Goal: Communication & Community: Participate in discussion

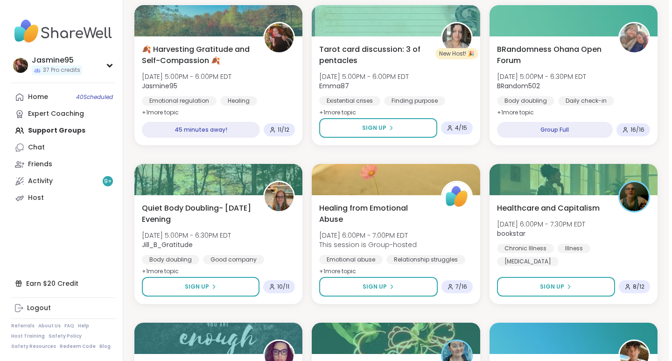
scroll to position [481, 0]
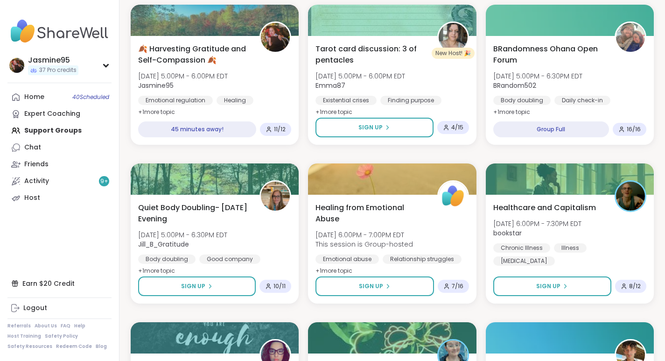
click at [204, 76] on span "[DATE] 5:00PM - 6:00PM EDT" at bounding box center [183, 75] width 90 height 9
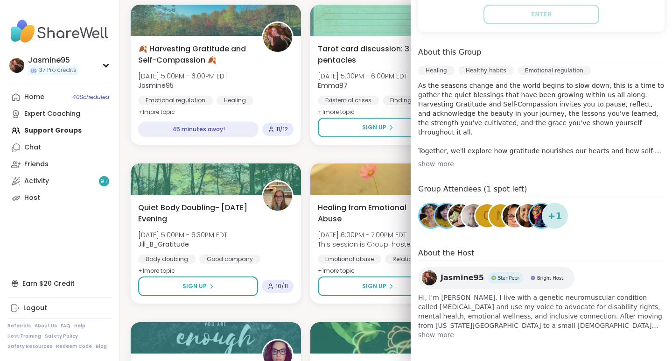
scroll to position [240, 0]
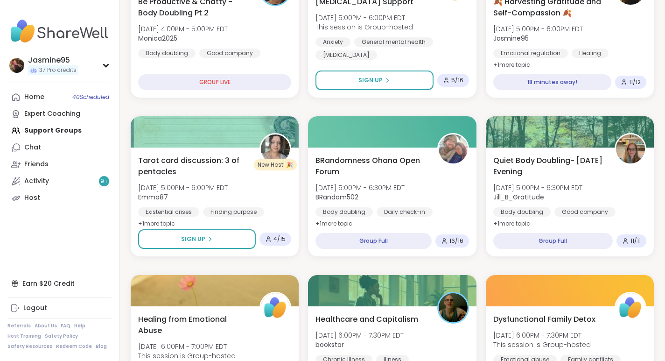
click at [495, 12] on span "🍂 Harvesting Gratitude and Self-Compassion 🍂" at bounding box center [548, 7] width 111 height 22
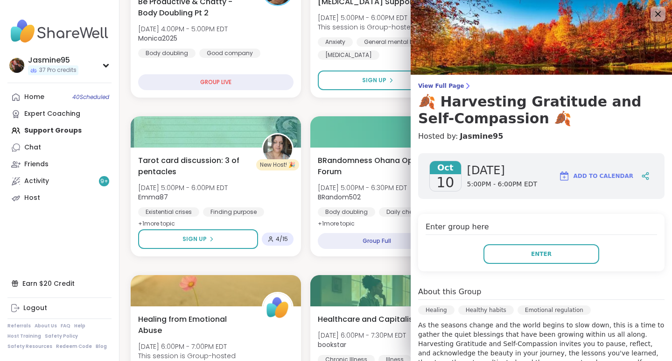
click at [525, 105] on h3 "🍂 Harvesting Gratitude and Self-Compassion 🍂" at bounding box center [541, 110] width 246 height 34
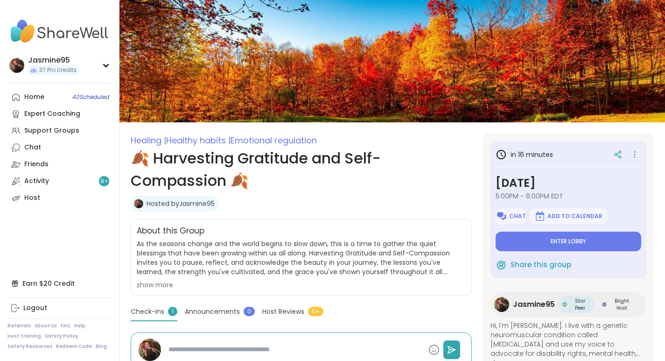
type textarea "*"
click at [518, 215] on span "Chat" at bounding box center [517, 215] width 17 height 7
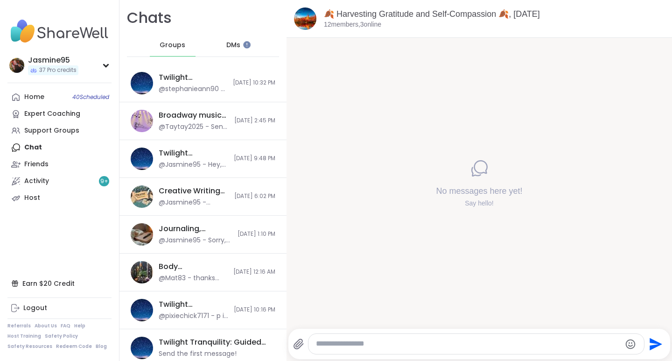
click at [373, 345] on textarea "Type your message" at bounding box center [468, 344] width 305 height 10
type textarea "*"
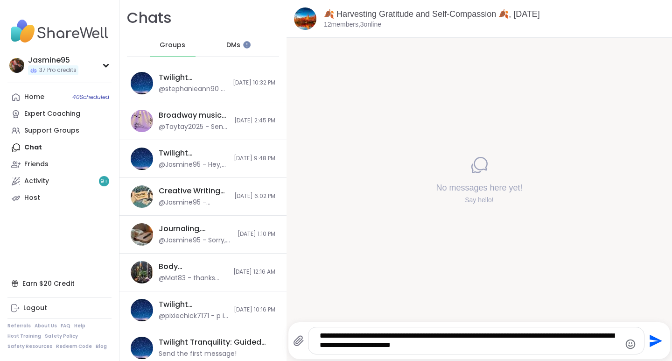
type textarea "**********"
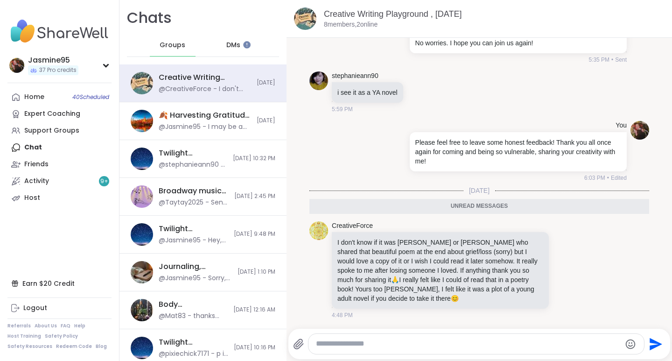
click at [561, 269] on icon at bounding box center [565, 269] width 8 height 9
click at [487, 254] on div "Select Reaction: Heart" at bounding box center [491, 255] width 8 height 8
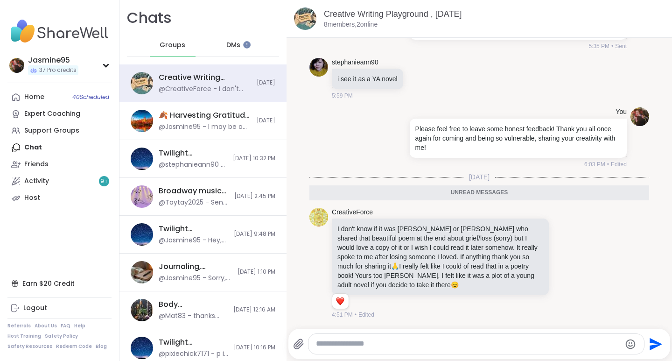
click at [173, 121] on div "🍂 Harvesting Gratitude and Self-Compassion 🍂, [DATE] @Jasmine95 - I may be a fe…" at bounding box center [205, 120] width 92 height 21
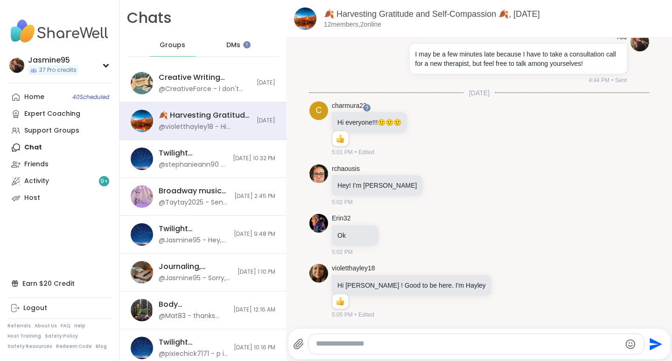
scroll to position [68, 0]
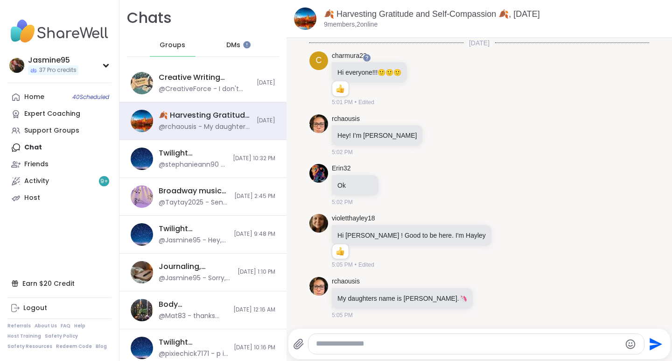
click at [447, 143] on div "rchaousis Hey! I’m [PERSON_NAME] 5:02 PM" at bounding box center [479, 136] width 340 height 50
click at [47, 132] on div "Support Groups" at bounding box center [51, 130] width 55 height 9
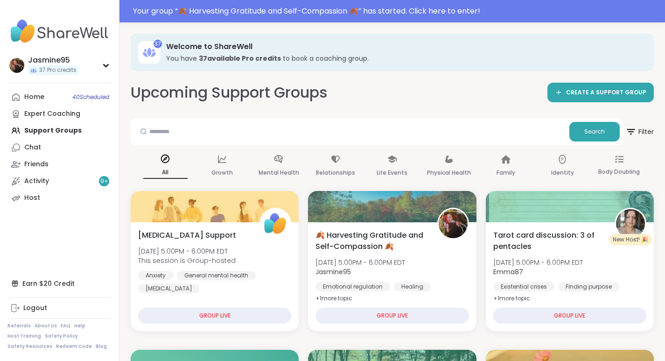
click at [248, 12] on div "Your group “ 🍂 Harvesting Gratitude and Self-Compassion 🍂 ” has started. Click …" at bounding box center [396, 11] width 526 height 11
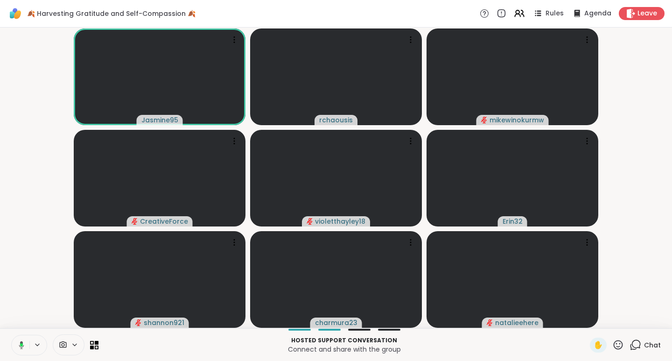
click at [27, 344] on button at bounding box center [19, 345] width 19 height 20
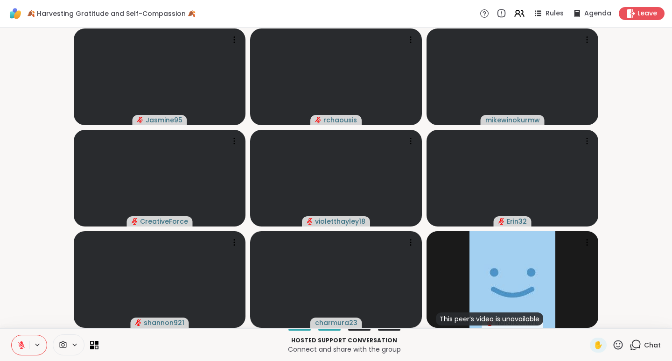
click at [14, 343] on button at bounding box center [21, 345] width 18 height 20
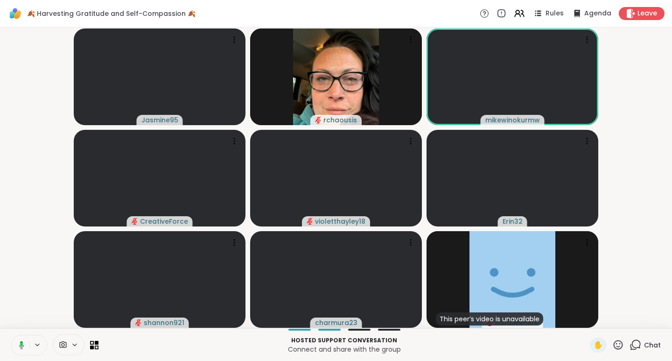
click at [617, 54] on video-player-container "Jasmine95 rchaousis mikewinokurmw CreativeForce violetthayley18 Erin32 shannon9…" at bounding box center [336, 177] width 661 height 293
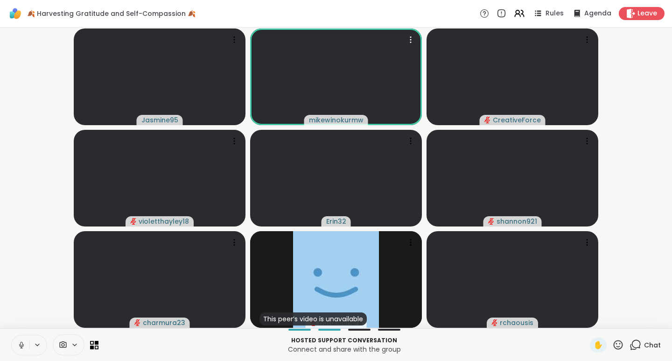
click at [415, 39] on icon at bounding box center [410, 39] width 9 height 9
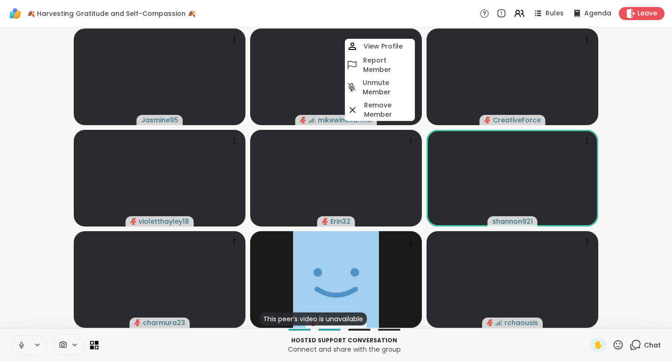
click at [645, 165] on video-player-container "Jasmine95 mikewinokurmw View Profile Report Member Unmute Member Remove Member …" at bounding box center [336, 177] width 661 height 293
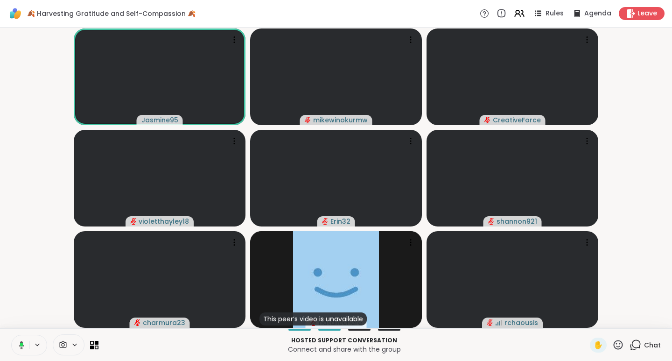
click at [614, 346] on icon at bounding box center [618, 344] width 9 height 9
click at [586, 321] on span "❤️" at bounding box center [590, 320] width 9 height 11
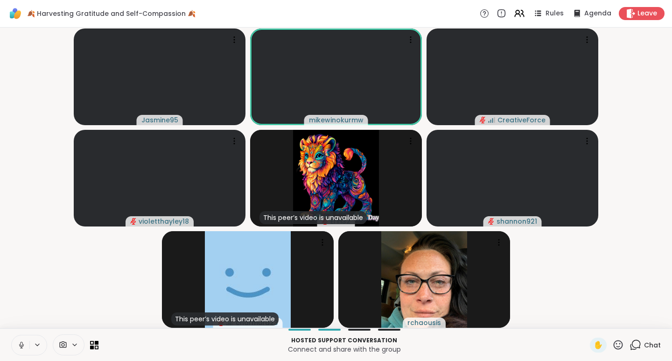
click at [614, 346] on icon at bounding box center [618, 345] width 12 height 12
click at [586, 320] on span "❤️" at bounding box center [590, 320] width 9 height 11
click at [614, 346] on icon at bounding box center [618, 344] width 9 height 9
click at [627, 320] on span "🌟" at bounding box center [631, 320] width 9 height 11
click at [612, 345] on icon at bounding box center [618, 345] width 12 height 12
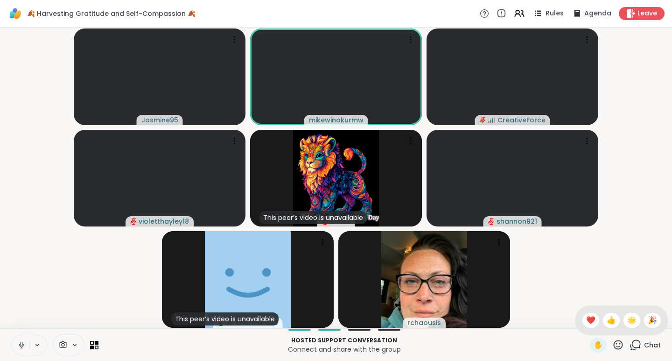
click at [586, 321] on span "❤️" at bounding box center [590, 320] width 9 height 11
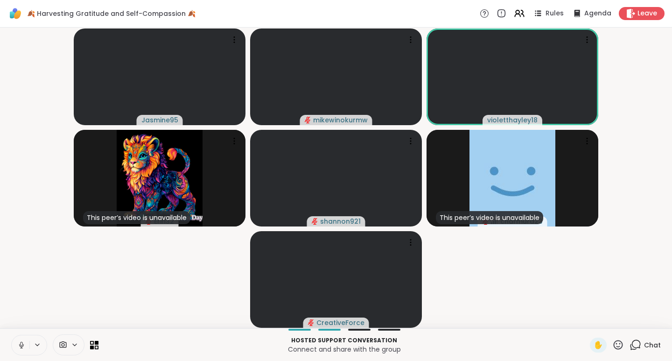
click at [612, 345] on icon at bounding box center [618, 345] width 12 height 12
click at [648, 318] on span "🎉" at bounding box center [652, 320] width 9 height 11
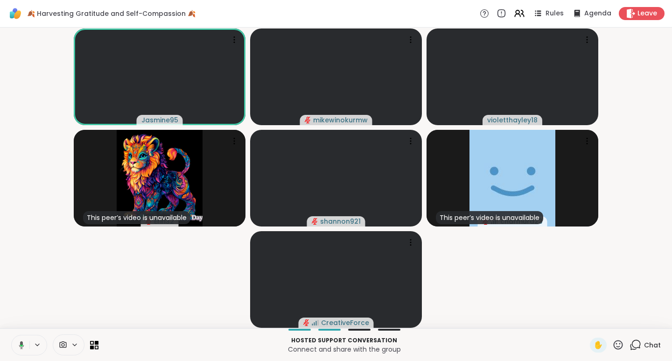
click at [614, 346] on icon at bounding box center [618, 345] width 12 height 12
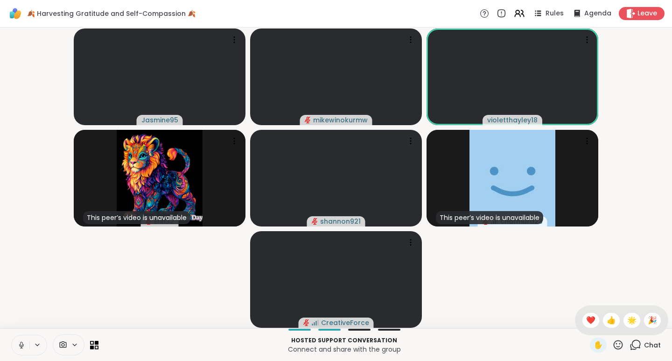
click at [586, 322] on span "❤️" at bounding box center [590, 320] width 9 height 11
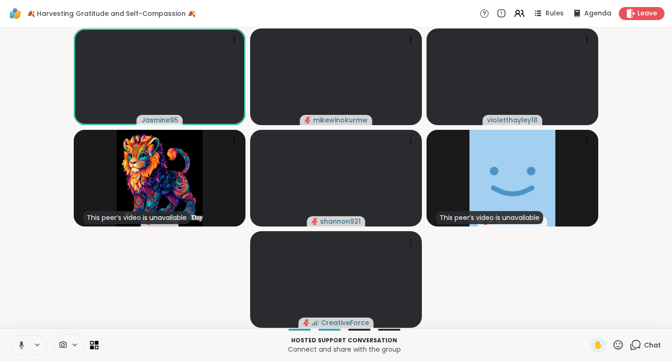
click at [612, 344] on icon at bounding box center [618, 345] width 12 height 12
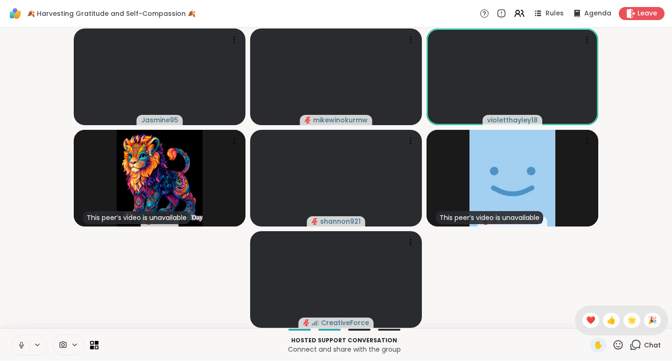
click at [586, 320] on span "❤️" at bounding box center [590, 320] width 9 height 11
click at [614, 346] on icon at bounding box center [618, 344] width 9 height 9
click at [607, 319] on span "👍" at bounding box center [611, 320] width 9 height 11
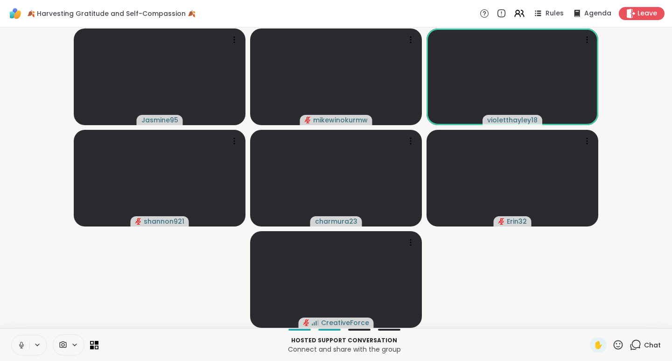
click at [612, 347] on icon at bounding box center [618, 345] width 12 height 12
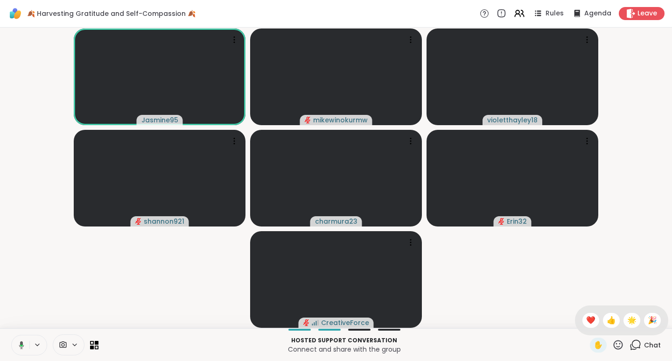
click at [586, 322] on span "❤️" at bounding box center [590, 320] width 9 height 11
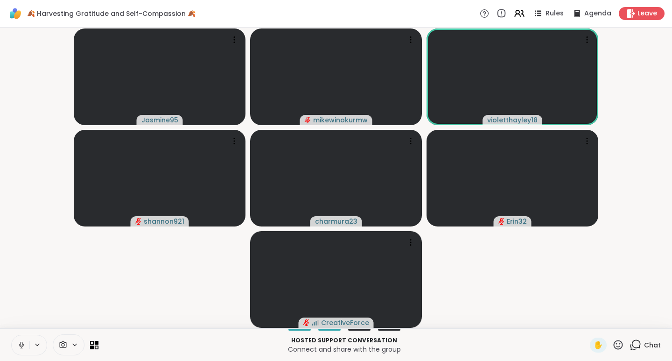
click at [614, 349] on icon at bounding box center [618, 344] width 9 height 9
click at [627, 321] on span "🌟" at bounding box center [631, 320] width 9 height 11
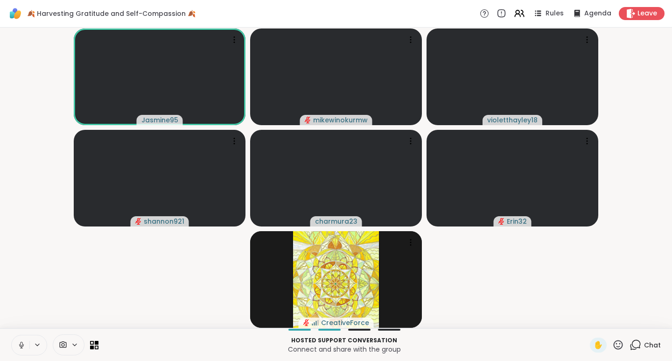
click at [614, 344] on icon at bounding box center [618, 345] width 12 height 12
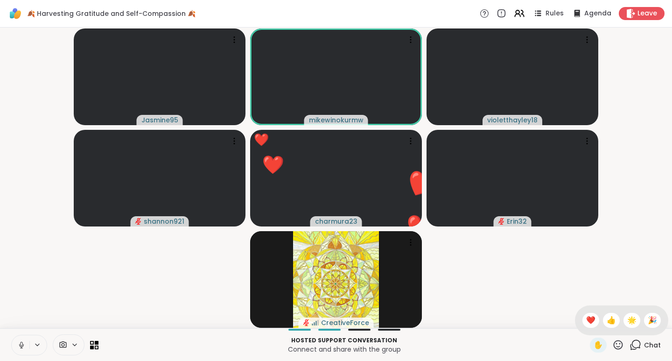
click at [607, 323] on span "👍" at bounding box center [611, 320] width 9 height 11
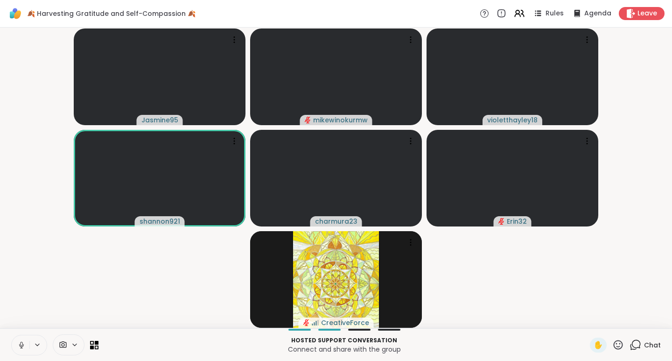
click at [612, 347] on icon at bounding box center [618, 345] width 12 height 12
click at [586, 319] on span "❤️" at bounding box center [590, 320] width 9 height 11
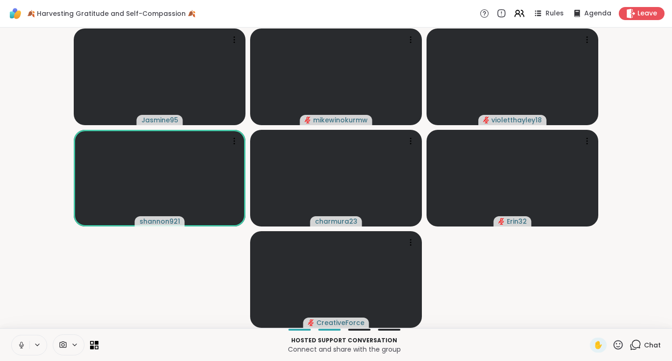
click at [614, 346] on icon at bounding box center [618, 344] width 9 height 9
click at [607, 319] on span "👍" at bounding box center [611, 320] width 9 height 11
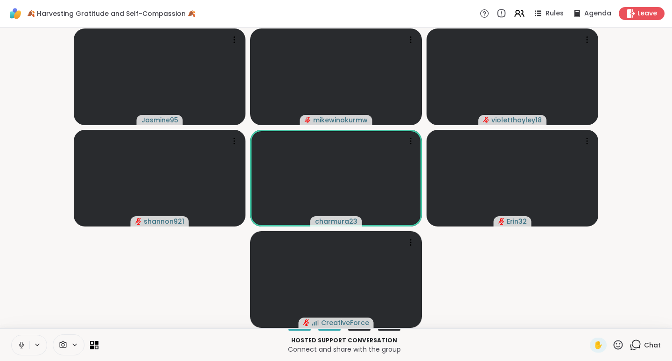
click at [612, 344] on icon at bounding box center [618, 345] width 12 height 12
click at [586, 322] on span "❤️" at bounding box center [590, 320] width 9 height 11
click at [612, 344] on icon at bounding box center [618, 345] width 12 height 12
click at [627, 321] on span "🌟" at bounding box center [631, 320] width 9 height 11
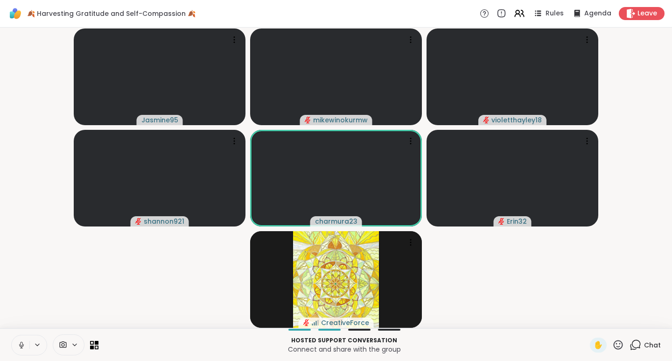
click at [614, 346] on icon at bounding box center [618, 344] width 9 height 9
click at [586, 321] on span "❤️" at bounding box center [590, 320] width 9 height 11
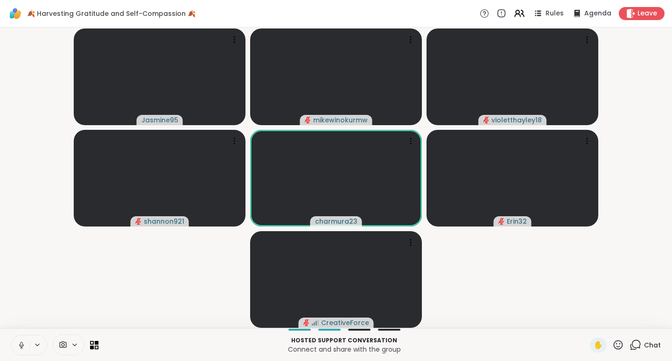
click at [614, 346] on icon at bounding box center [618, 344] width 9 height 9
click at [607, 322] on span "👍" at bounding box center [611, 320] width 9 height 11
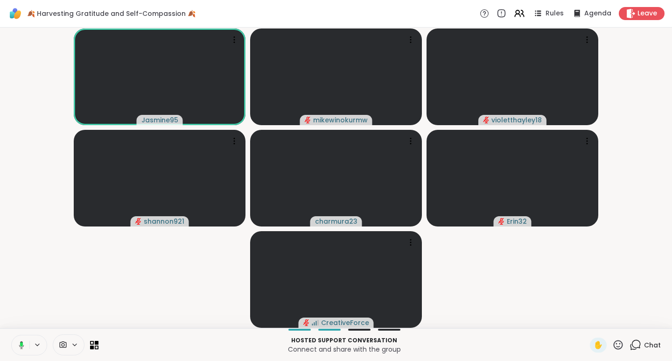
click at [612, 348] on icon at bounding box center [618, 345] width 12 height 12
click at [586, 319] on span "❤️" at bounding box center [590, 320] width 9 height 11
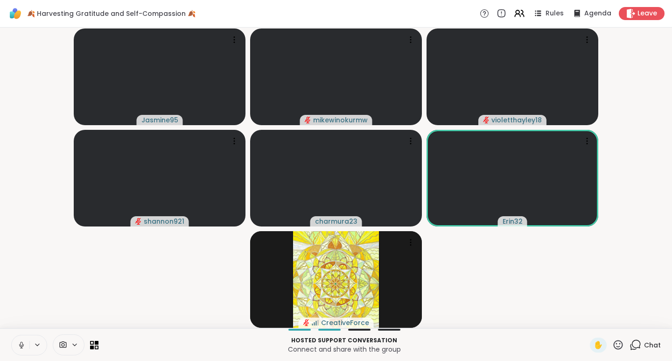
click at [613, 344] on icon at bounding box center [618, 345] width 12 height 12
click at [586, 321] on span "❤️" at bounding box center [590, 320] width 9 height 11
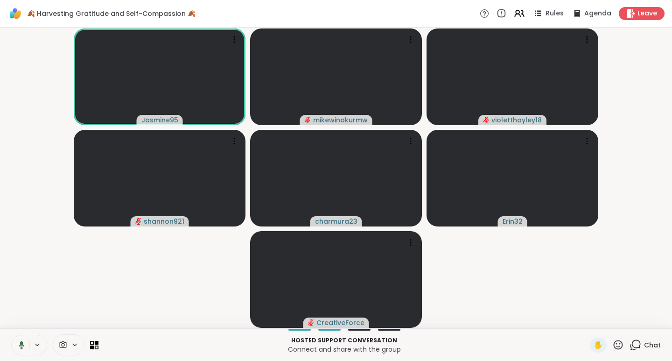
click at [612, 346] on icon at bounding box center [618, 345] width 12 height 12
click at [607, 321] on span "👍" at bounding box center [611, 320] width 9 height 11
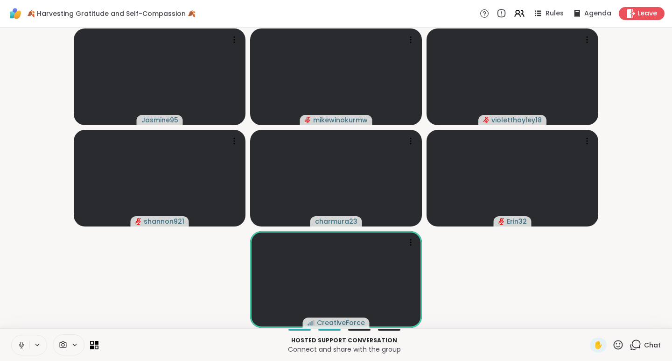
click at [612, 347] on icon at bounding box center [618, 345] width 12 height 12
click at [586, 321] on span "❤️" at bounding box center [590, 320] width 9 height 11
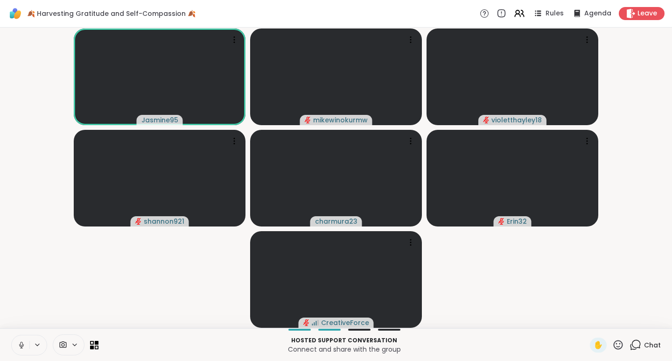
click at [613, 344] on icon at bounding box center [618, 345] width 12 height 12
click at [410, 144] on icon at bounding box center [410, 140] width 9 height 9
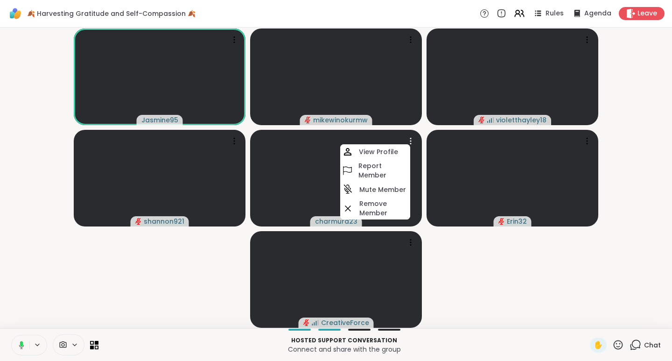
click at [383, 187] on h4 "Mute Member" at bounding box center [382, 189] width 47 height 9
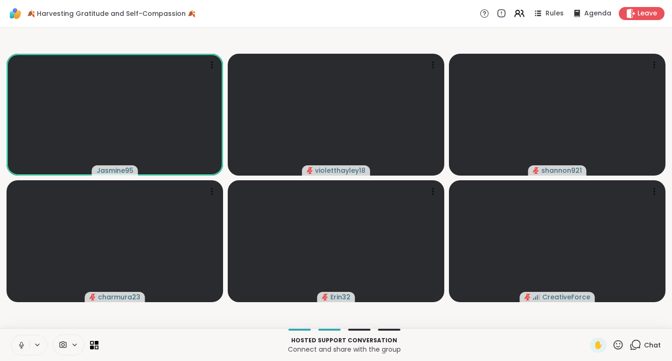
click at [630, 345] on icon at bounding box center [636, 345] width 12 height 12
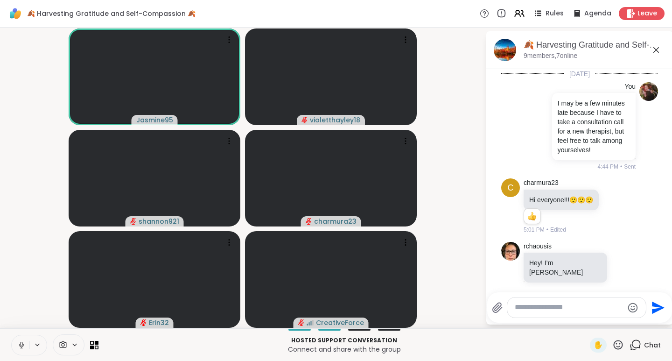
scroll to position [201, 0]
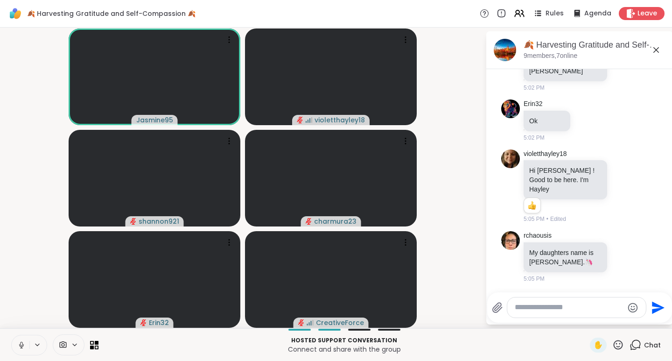
click at [556, 311] on textarea "Type your message" at bounding box center [569, 307] width 109 height 10
paste textarea "**********"
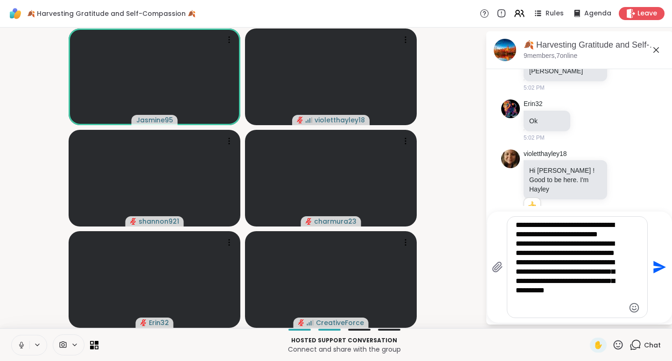
click at [623, 234] on div "**********" at bounding box center [577, 267] width 140 height 101
click at [622, 232] on textarea "**********" at bounding box center [570, 266] width 109 height 93
type textarea "**********"
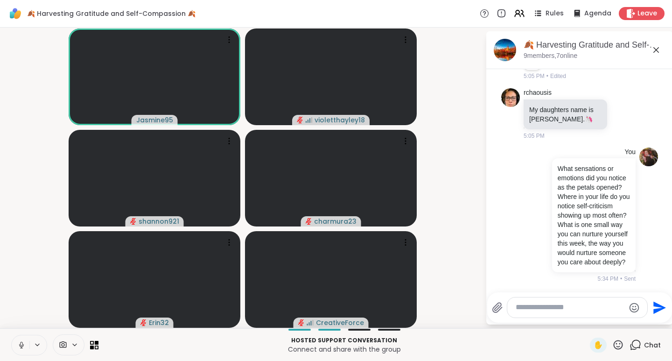
scroll to position [450, 0]
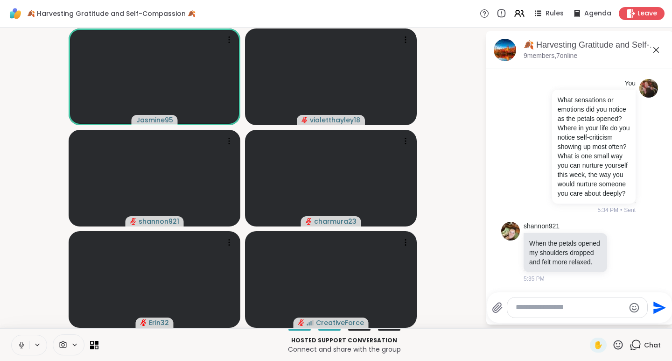
click at [619, 247] on icon at bounding box center [623, 251] width 8 height 9
click at [619, 235] on div "Select Reaction: Heart" at bounding box center [623, 237] width 8 height 8
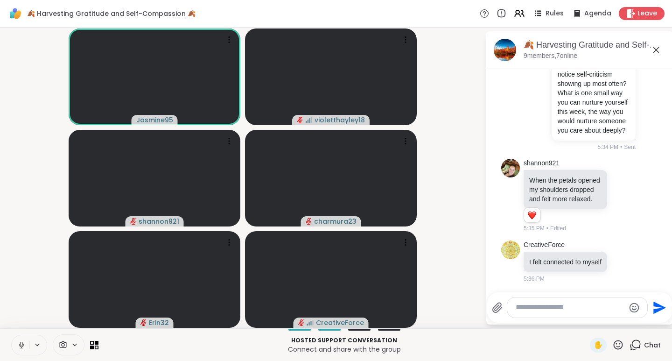
scroll to position [502, 0]
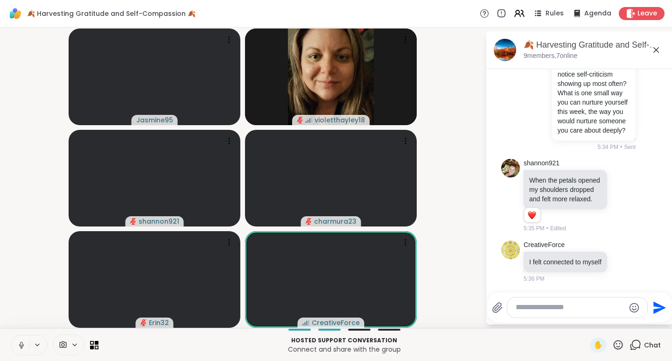
click at [614, 346] on icon at bounding box center [618, 344] width 9 height 9
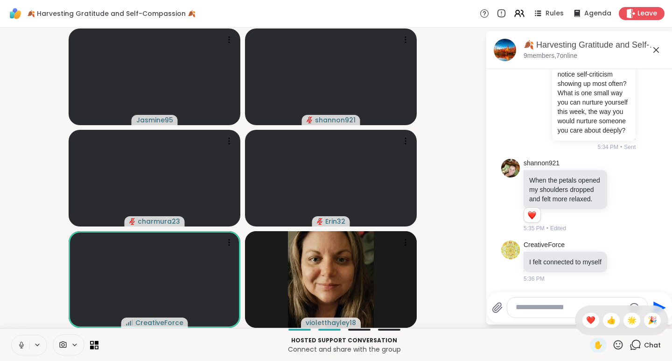
click at [586, 321] on span "❤️" at bounding box center [590, 320] width 9 height 11
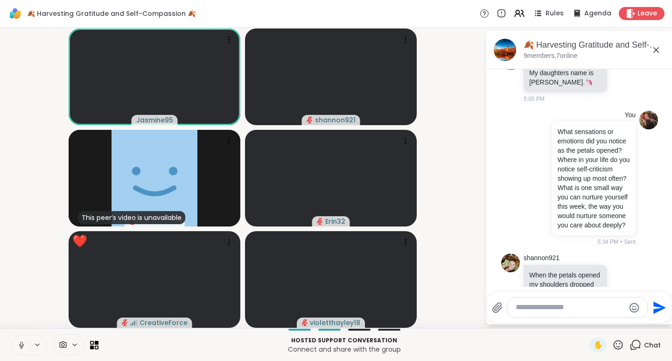
scroll to position [380, 0]
drag, startPoint x: 579, startPoint y: 163, endPoint x: 554, endPoint y: 131, distance: 40.2
click at [558, 131] on p "What sensations or emotions did you notice as the petals opened? Where in your …" at bounding box center [594, 178] width 72 height 103
copy p "What sensations or emotions did you notice as the petals opened?"
click at [532, 307] on textarea "Type your message" at bounding box center [570, 307] width 109 height 10
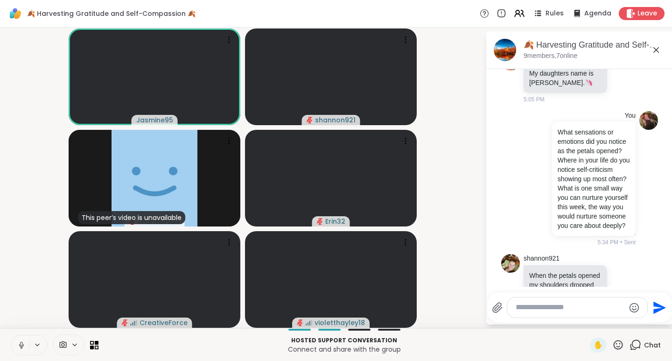
paste textarea "**********"
type textarea "**********"
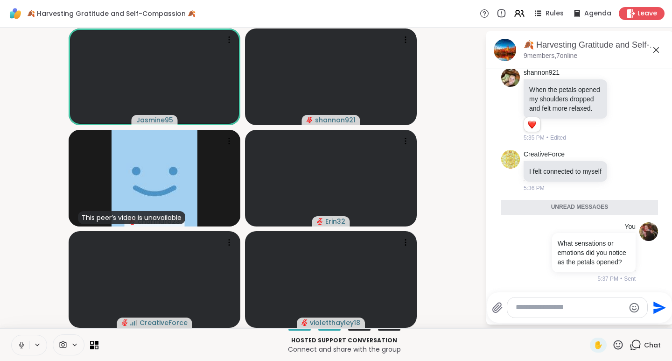
scroll to position [600, 0]
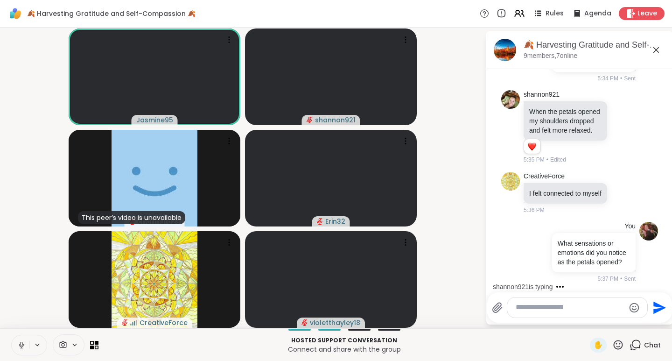
paste textarea "**********"
type textarea "**********"
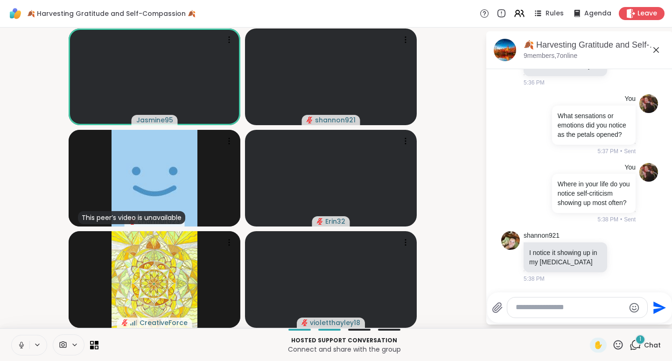
scroll to position [737, 0]
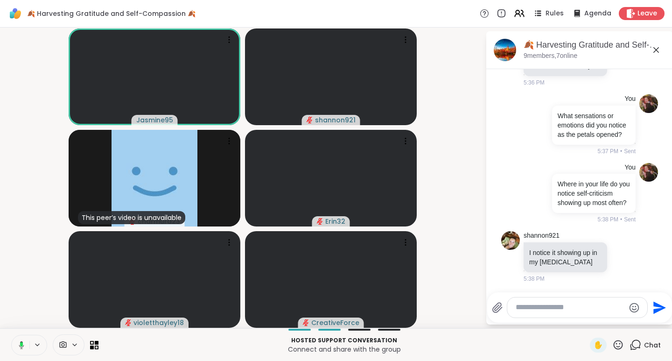
click at [622, 258] on icon at bounding box center [623, 257] width 3 height 1
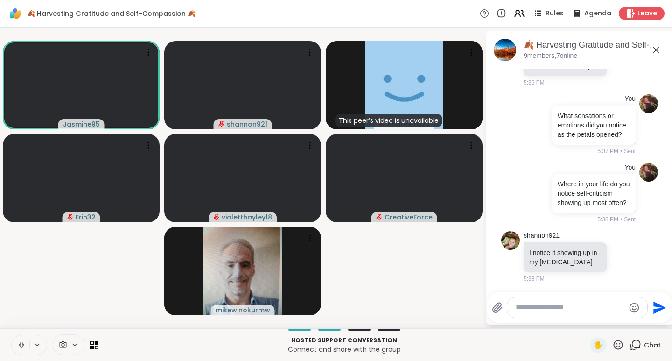
click at [619, 242] on div "Select Reaction: Heart" at bounding box center [623, 241] width 8 height 8
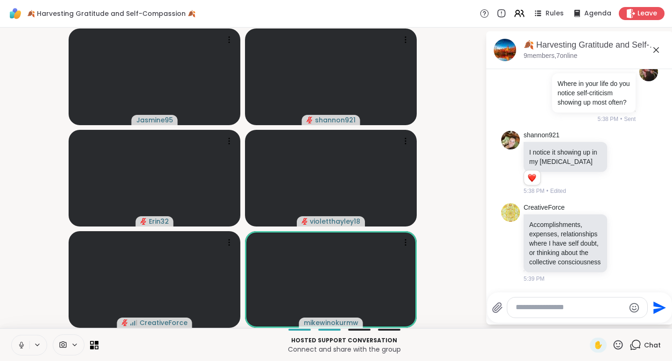
scroll to position [856, 0]
click at [614, 344] on icon at bounding box center [618, 345] width 12 height 12
click at [586, 321] on span "❤️" at bounding box center [590, 320] width 9 height 11
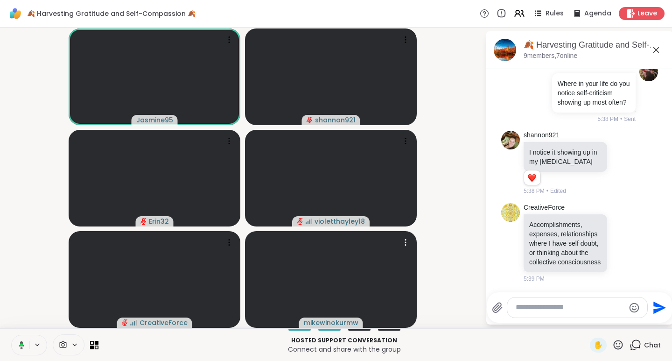
click at [406, 243] on icon at bounding box center [405, 242] width 9 height 9
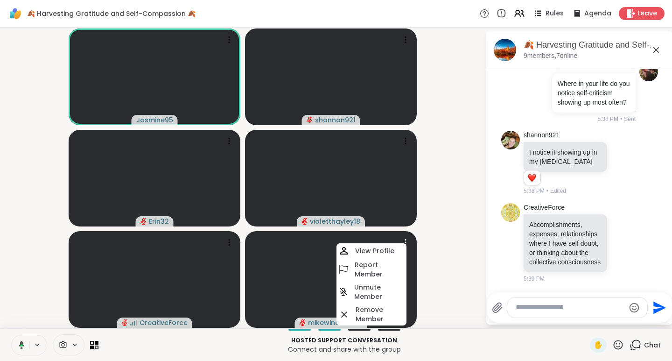
click at [385, 291] on h4 "Unmute Member" at bounding box center [379, 291] width 50 height 19
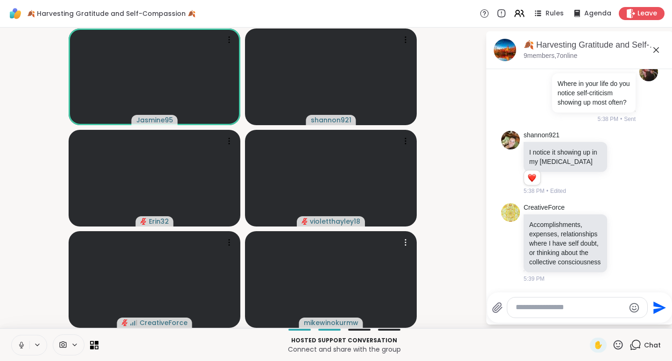
click at [407, 243] on icon at bounding box center [405, 242] width 9 height 9
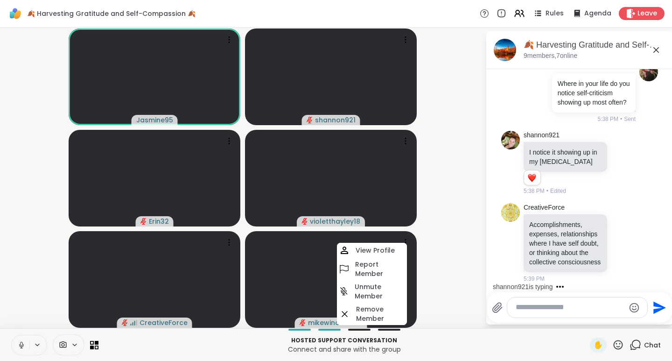
click at [451, 279] on video-player-container "Jasmine95 shannon921 Erin32 violetthayley18 CreativeForce mikewinokurmw View Pr…" at bounding box center [243, 177] width 474 height 293
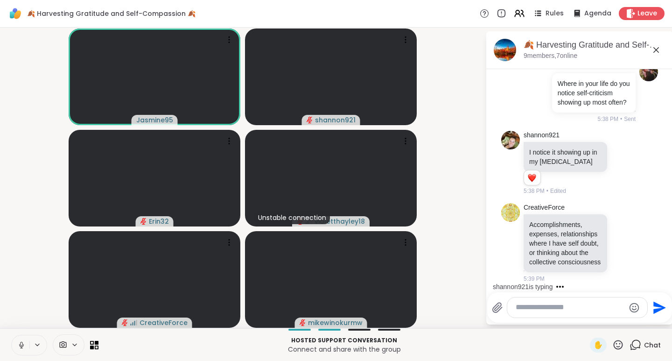
scroll to position [924, 0]
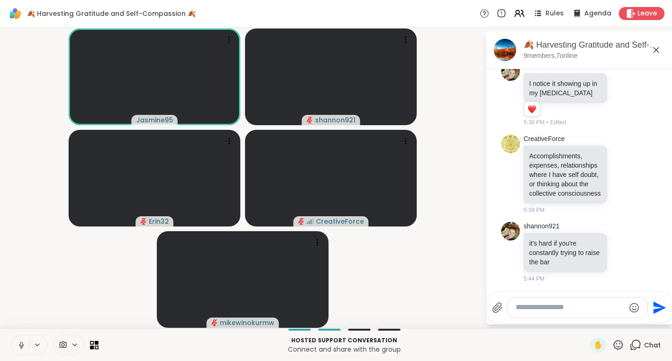
click at [535, 306] on textarea "Type your message" at bounding box center [570, 307] width 109 height 10
paste textarea "**********"
type textarea "**********"
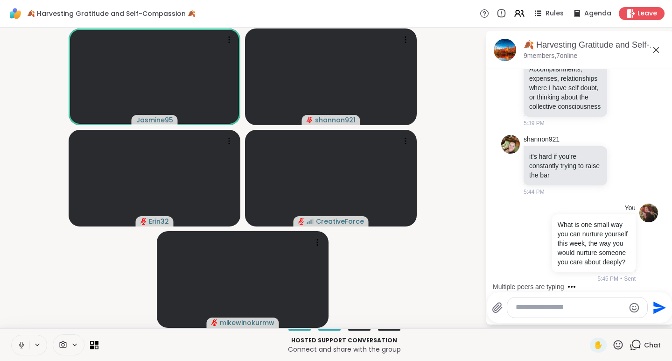
scroll to position [1117, 0]
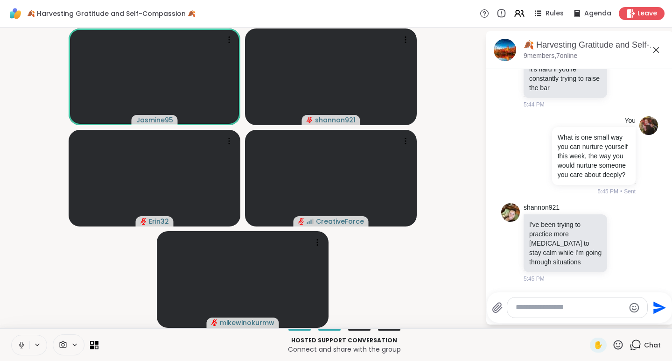
click at [619, 238] on icon at bounding box center [623, 242] width 8 height 9
click at [619, 223] on div "Select Reaction: Heart" at bounding box center [623, 227] width 8 height 8
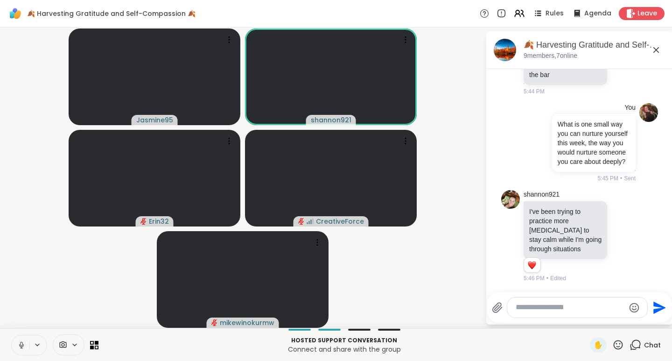
click at [613, 344] on icon at bounding box center [618, 345] width 12 height 12
click at [586, 321] on span "❤️" at bounding box center [590, 320] width 9 height 11
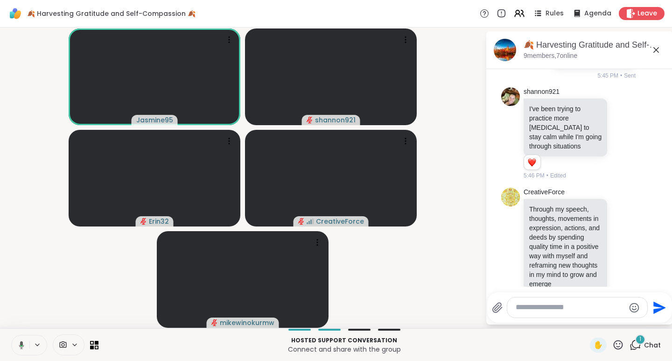
scroll to position [1264, 0]
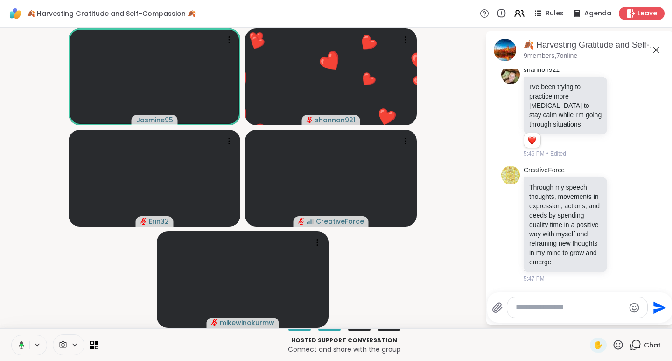
click at [612, 342] on icon at bounding box center [618, 345] width 12 height 12
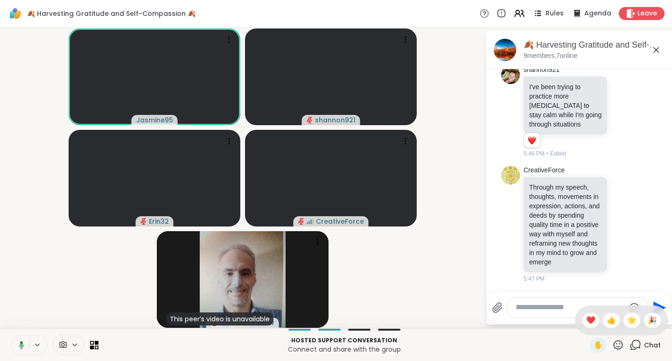
click at [586, 322] on span "❤️" at bounding box center [590, 320] width 9 height 11
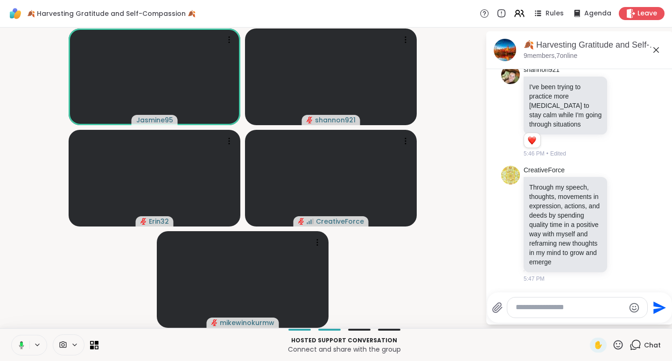
click at [620, 220] on icon at bounding box center [623, 223] width 7 height 7
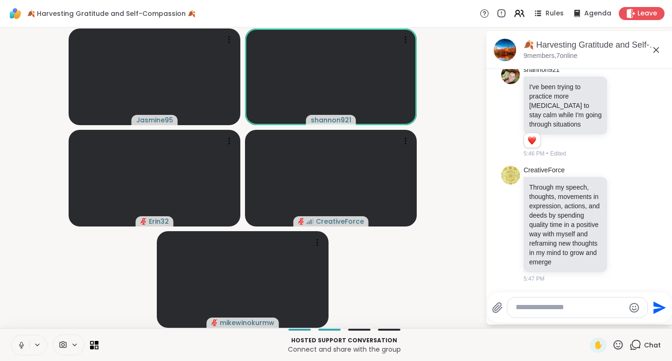
click at [612, 345] on icon at bounding box center [618, 345] width 12 height 12
click at [607, 321] on span "👍" at bounding box center [611, 320] width 9 height 11
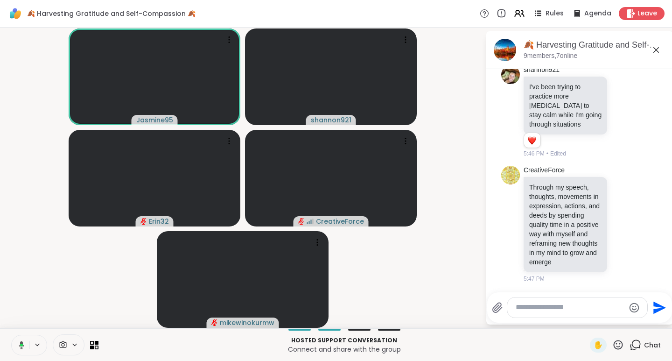
click at [615, 345] on icon at bounding box center [618, 345] width 12 height 12
click at [586, 319] on span "❤️" at bounding box center [590, 320] width 9 height 11
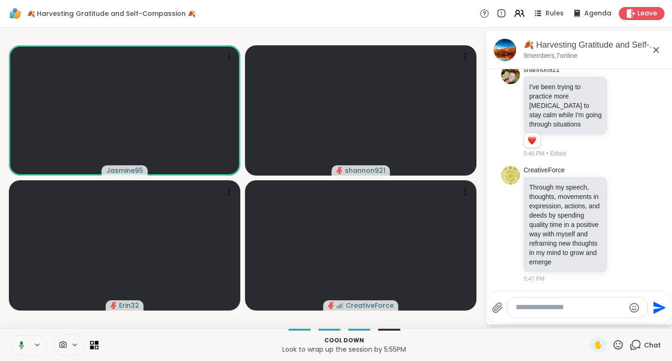
click at [612, 345] on icon at bounding box center [618, 345] width 12 height 12
click at [586, 319] on span "❤️" at bounding box center [590, 320] width 9 height 11
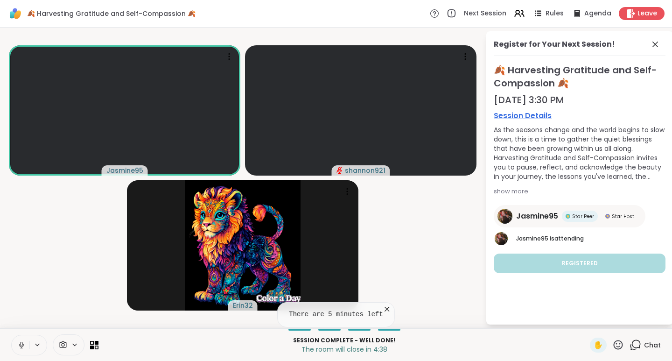
click at [637, 14] on span "Leave" at bounding box center [647, 13] width 20 height 9
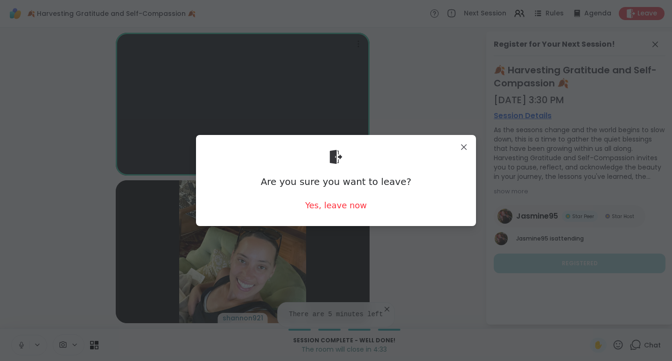
click at [332, 206] on div "Yes, leave now" at bounding box center [336, 205] width 62 height 12
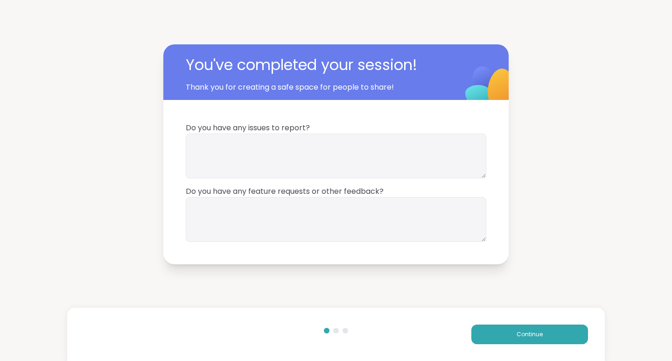
click at [532, 334] on span "Continue" at bounding box center [530, 334] width 26 height 8
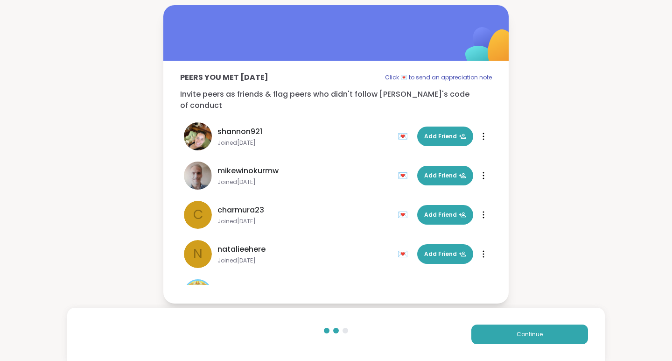
click at [459, 133] on icon at bounding box center [462, 136] width 7 height 7
click at [432, 171] on span "Add Friend" at bounding box center [445, 175] width 42 height 8
click at [518, 336] on span "Continue" at bounding box center [530, 334] width 26 height 8
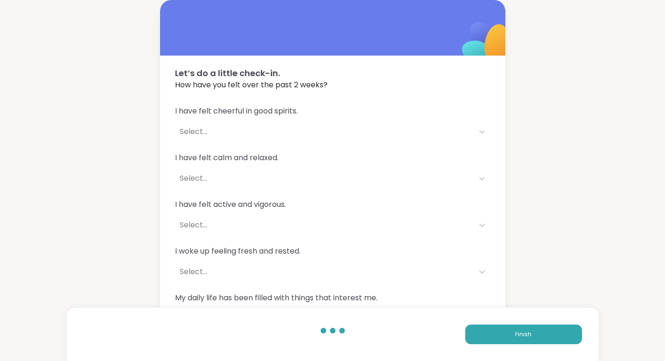
click at [532, 337] on button "Finish" at bounding box center [523, 334] width 117 height 20
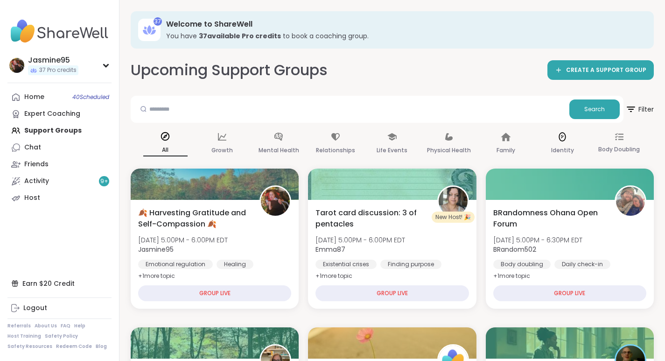
click at [556, 121] on div "Search" at bounding box center [377, 109] width 493 height 27
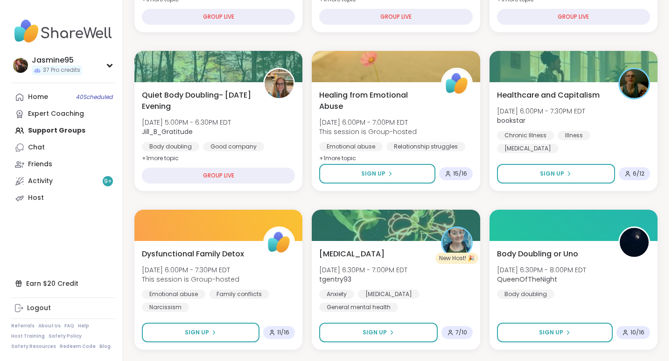
scroll to position [280, 0]
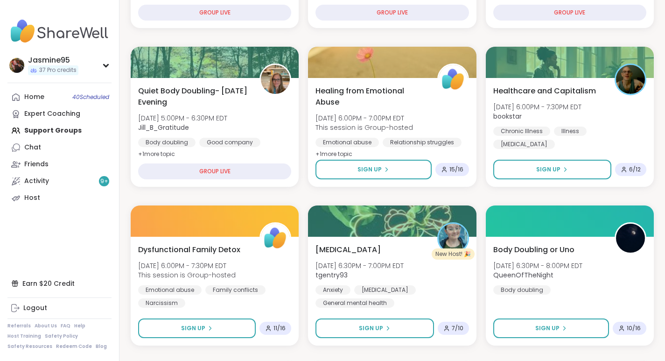
click at [581, 111] on span "[DATE] 6:00PM - 7:30PM EDT" at bounding box center [537, 106] width 88 height 9
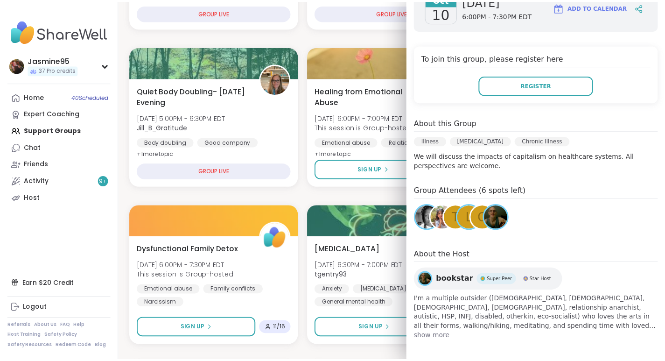
scroll to position [154, 0]
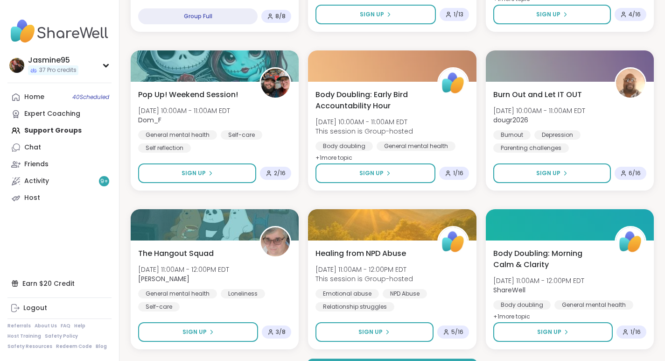
scroll to position [1706, 0]
